Goal: Task Accomplishment & Management: Complete application form

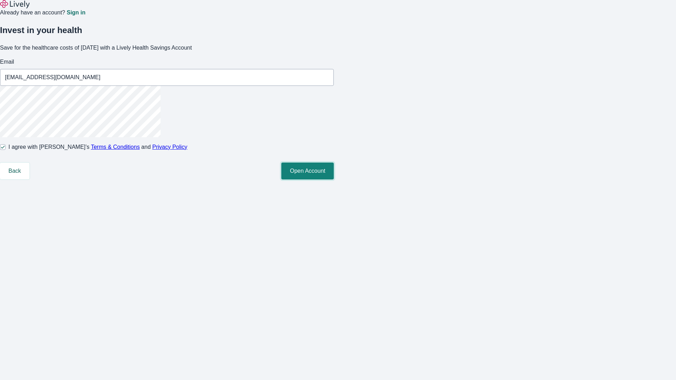
click at [334, 180] on button "Open Account" at bounding box center [307, 171] width 52 height 17
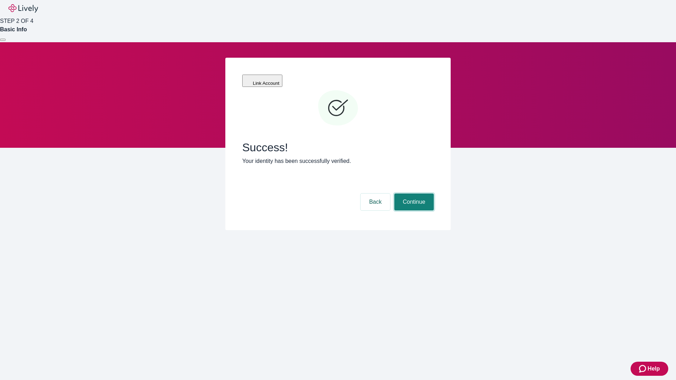
click at [413, 194] on button "Continue" at bounding box center [413, 202] width 39 height 17
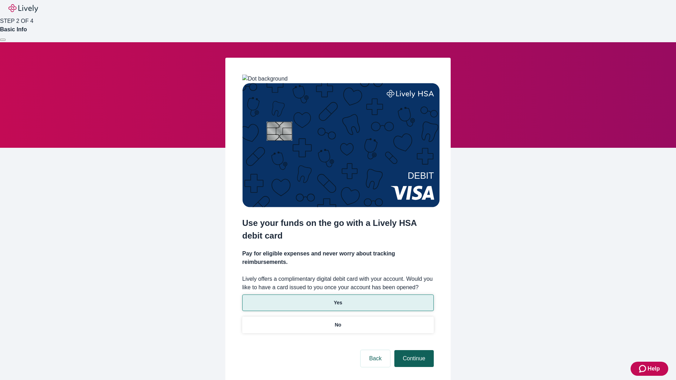
click at [338, 322] on p "No" at bounding box center [338, 325] width 7 height 7
click at [413, 350] on button "Continue" at bounding box center [413, 358] width 39 height 17
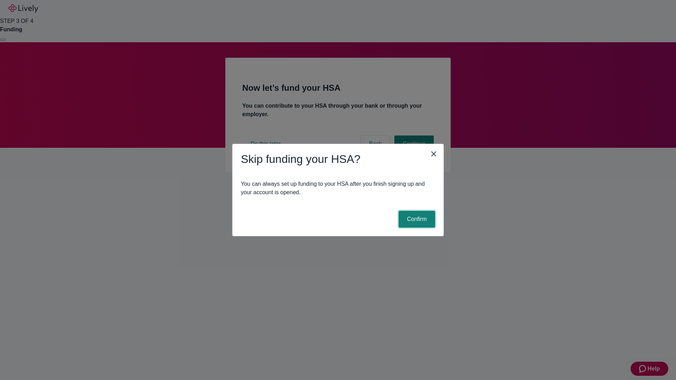
click at [416, 219] on button "Confirm" at bounding box center [417, 219] width 37 height 17
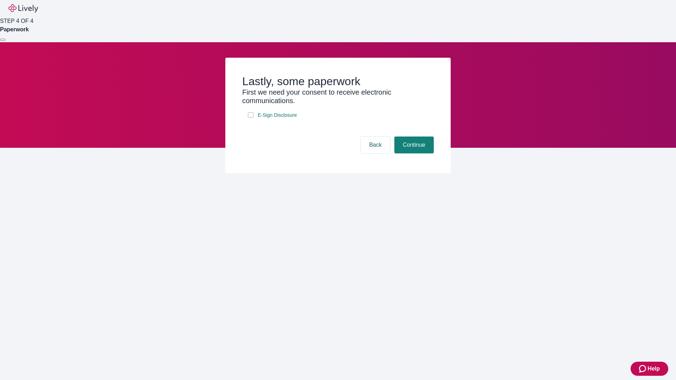
click at [251, 118] on input "E-Sign Disclosure" at bounding box center [251, 115] width 6 height 6
checkbox input "true"
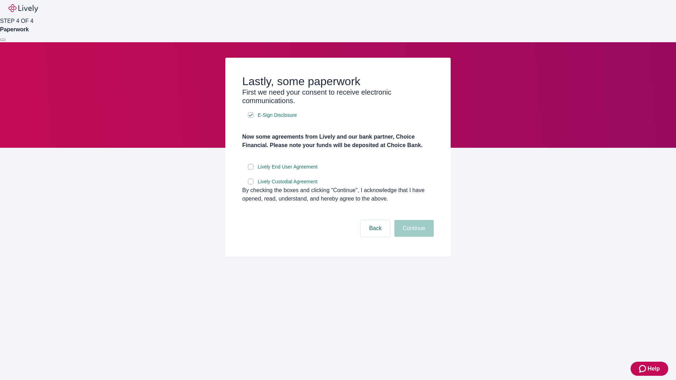
click at [251, 170] on input "Lively End User Agreement" at bounding box center [251, 167] width 6 height 6
checkbox input "true"
click at [251, 185] on input "Lively Custodial Agreement" at bounding box center [251, 182] width 6 height 6
checkbox input "true"
click at [413, 237] on button "Continue" at bounding box center [413, 228] width 39 height 17
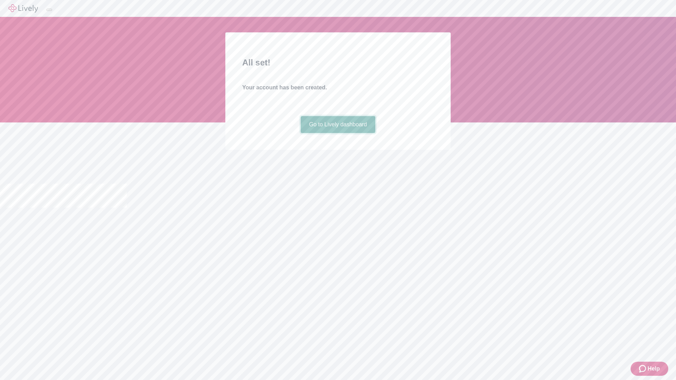
click at [338, 133] on link "Go to Lively dashboard" at bounding box center [338, 124] width 75 height 17
